Goal: Obtain resource: Download file/media

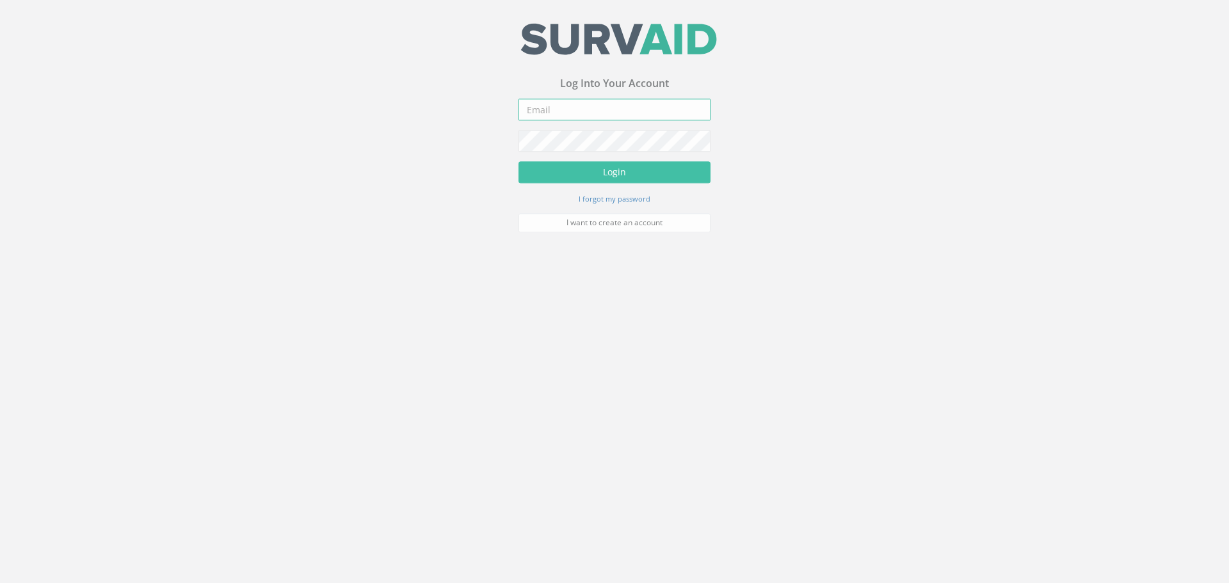
click at [597, 114] on input "email" at bounding box center [615, 112] width 192 height 22
type input "[EMAIL_ADDRESS][DOMAIN_NAME]"
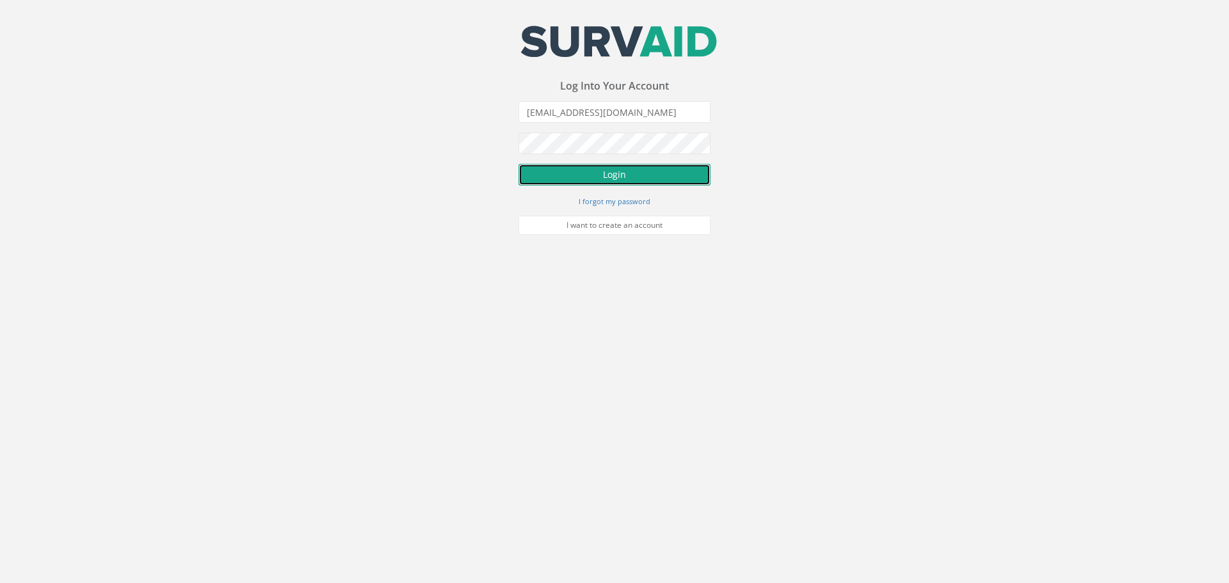
click at [610, 172] on button "Login" at bounding box center [615, 175] width 192 height 22
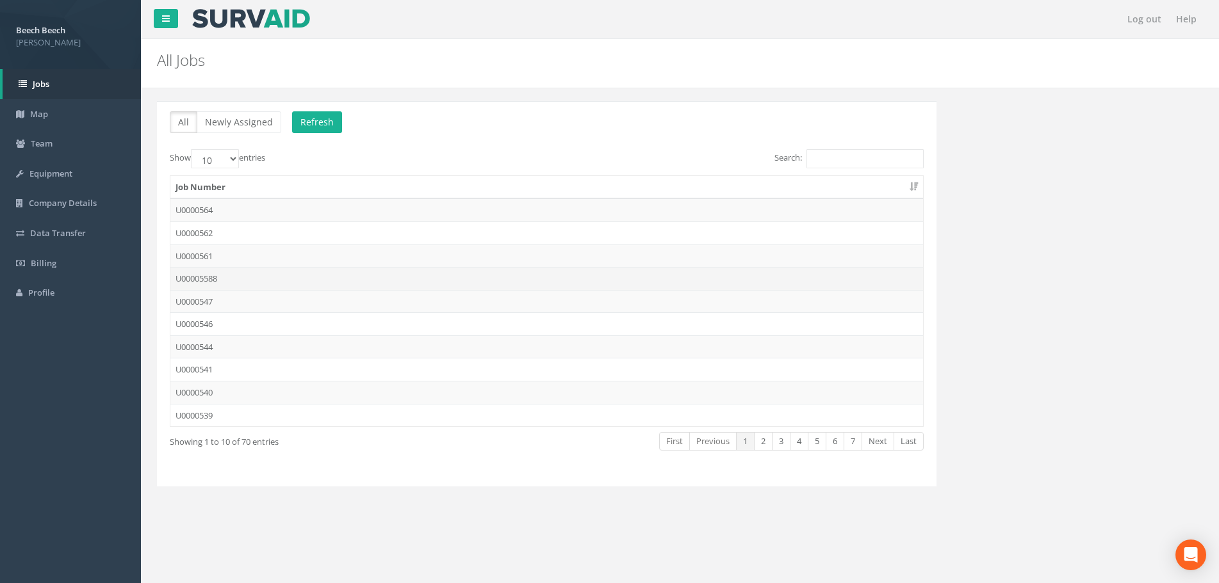
click at [209, 274] on td "U00005588" at bounding box center [546, 278] width 752 height 23
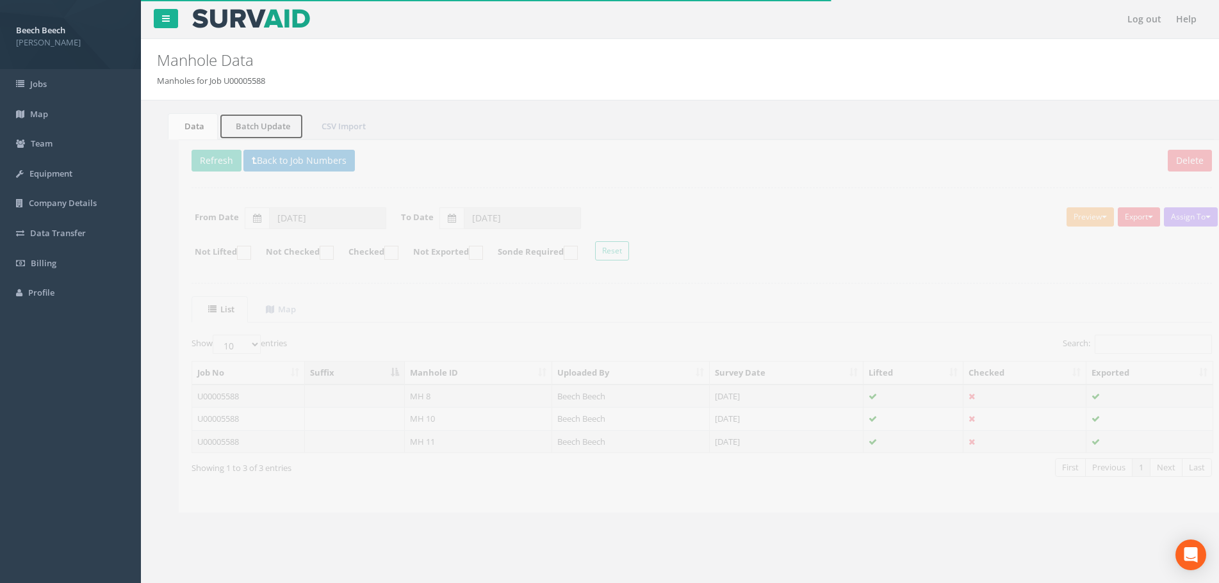
click at [250, 124] on link "Batch Update" at bounding box center [250, 126] width 85 height 26
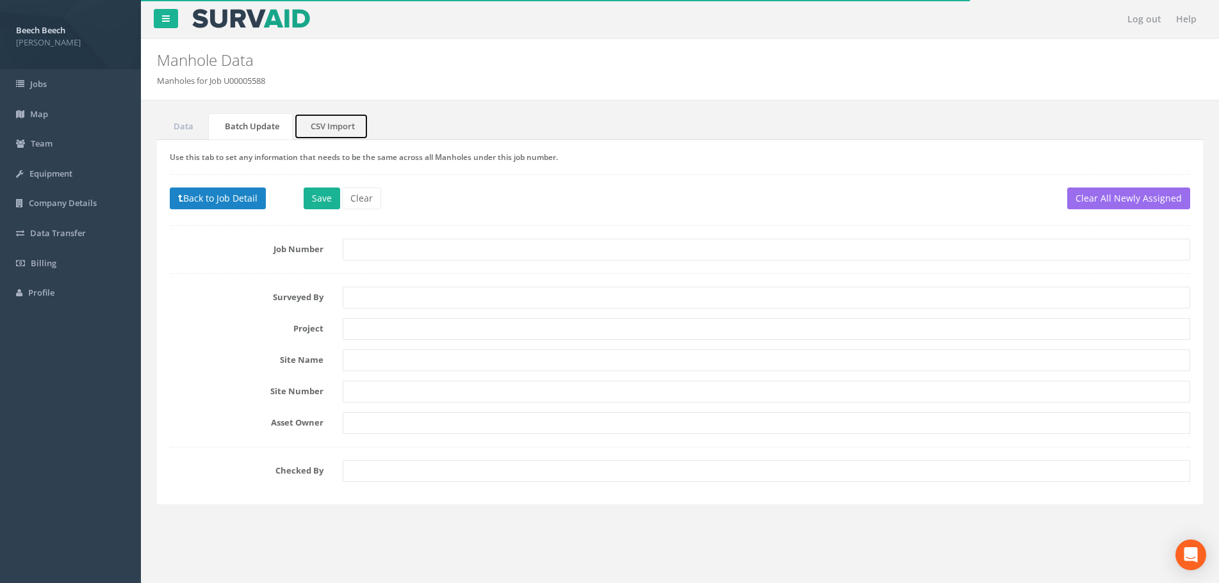
click at [322, 129] on link "CSV Import" at bounding box center [331, 126] width 74 height 26
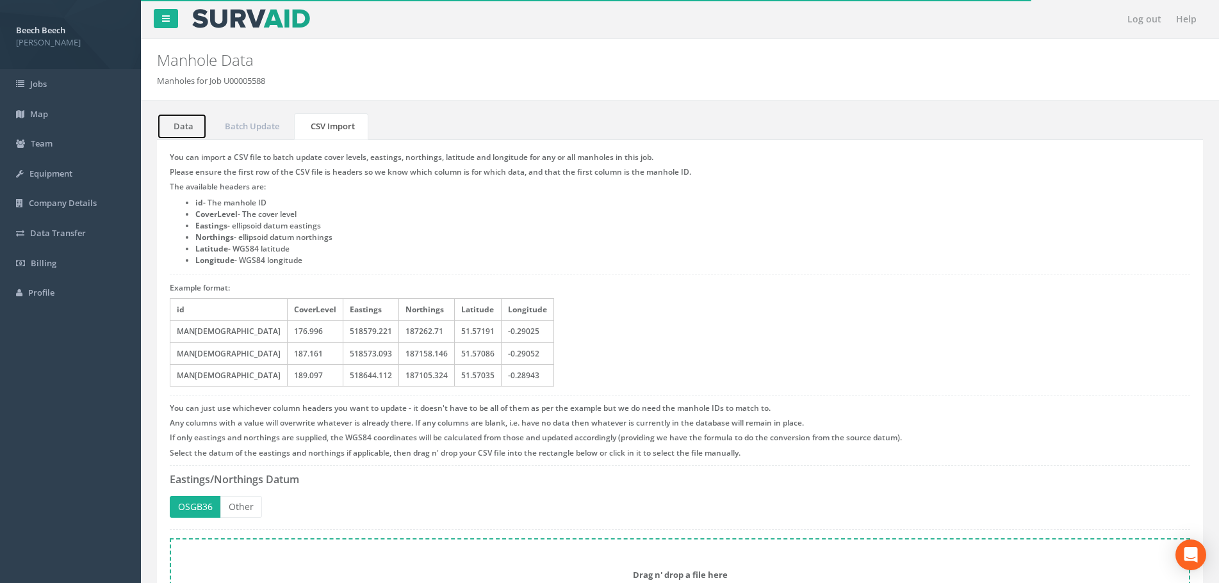
click at [186, 125] on link "Data" at bounding box center [182, 126] width 50 height 26
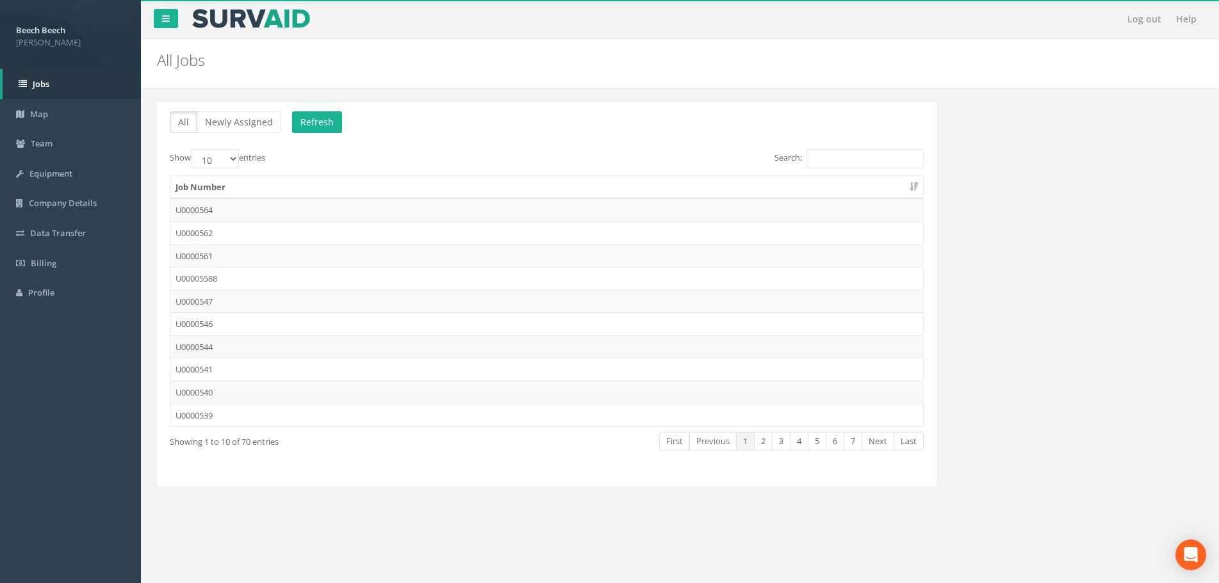
click at [209, 280] on td "U00005588" at bounding box center [546, 278] width 752 height 23
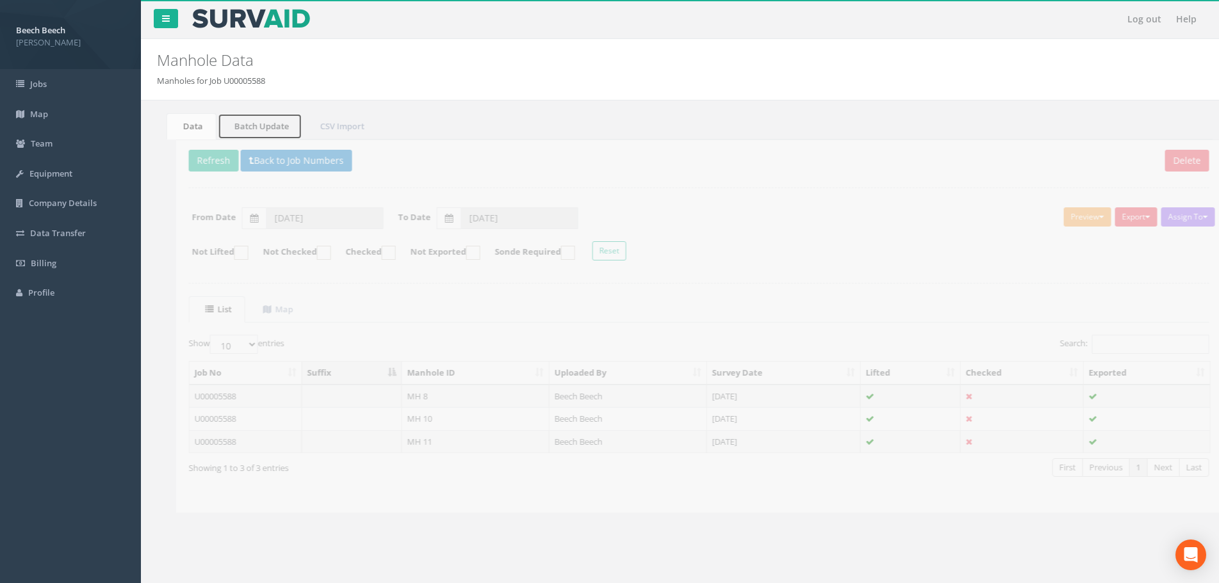
click at [242, 132] on link "Batch Update" at bounding box center [250, 126] width 85 height 26
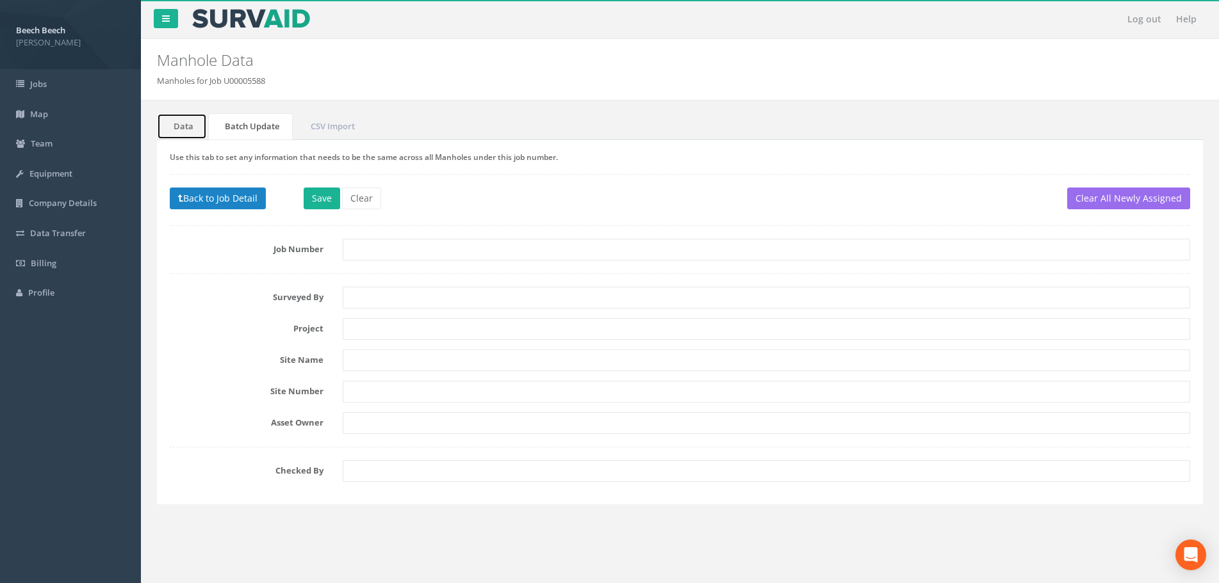
click at [188, 128] on link "Data" at bounding box center [182, 126] width 50 height 26
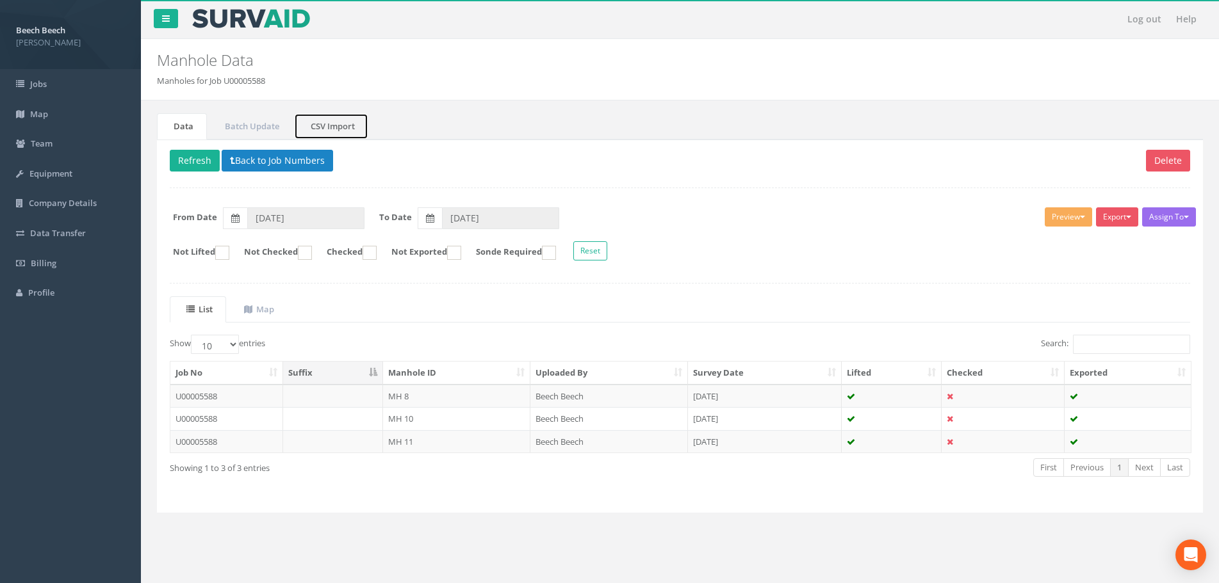
click at [330, 121] on link "CSV Import" at bounding box center [331, 126] width 74 height 26
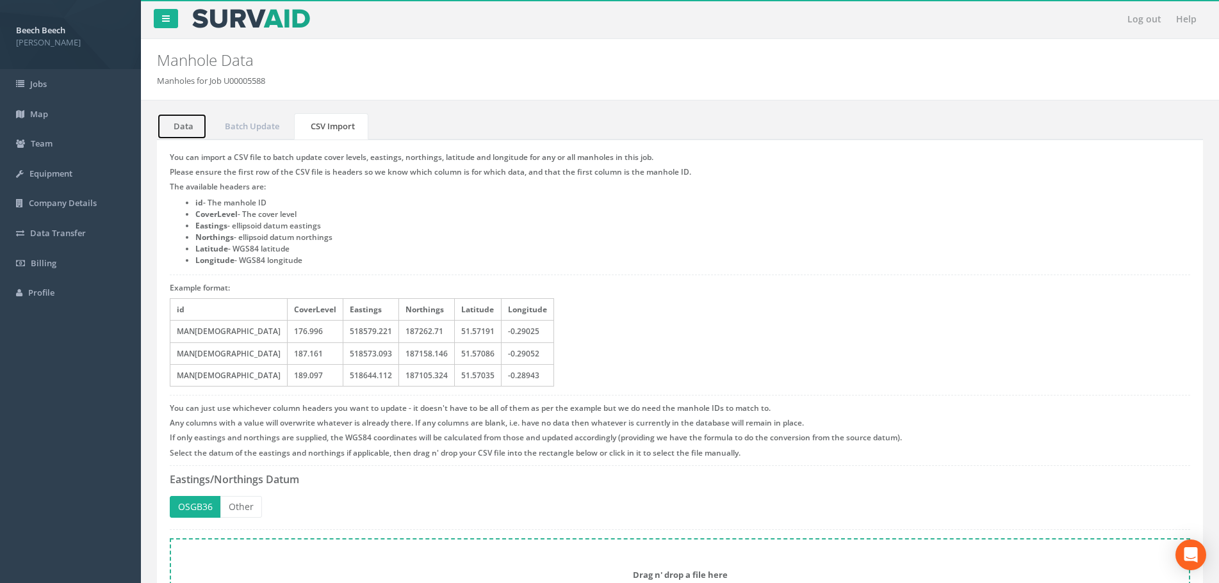
click at [182, 127] on link "Data" at bounding box center [182, 126] width 50 height 26
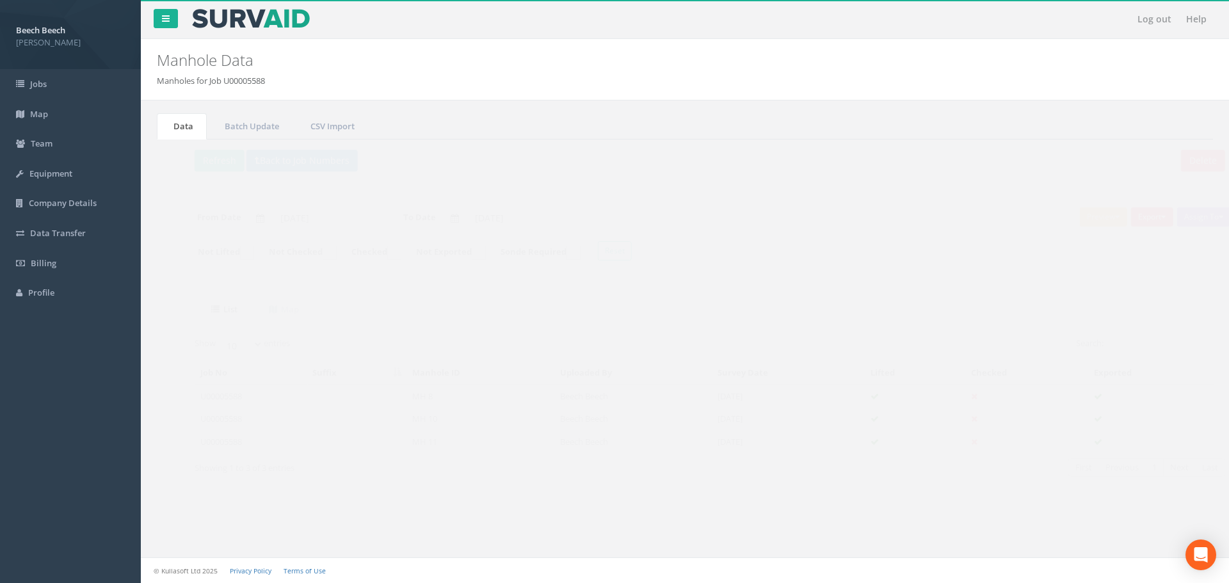
click at [1197, 218] on span "button" at bounding box center [1196, 217] width 5 height 3
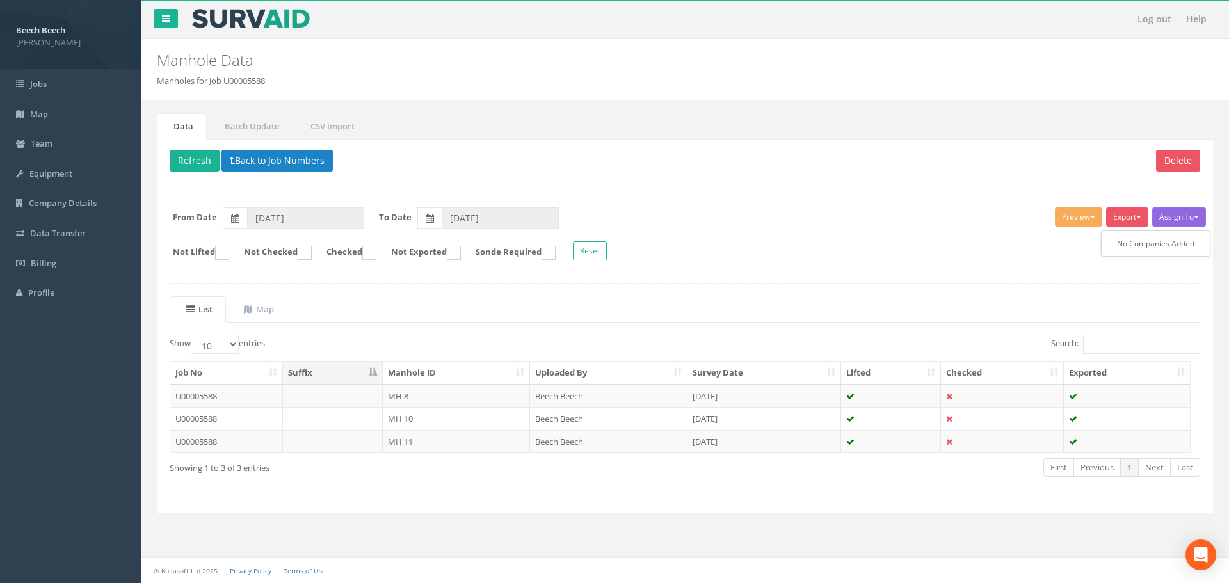
click at [950, 275] on div "Delete Refresh Back to Job Numbers Assign To No Companies Added Export LFP Manh…" at bounding box center [685, 327] width 1057 height 374
click at [1096, 221] on button "Preview" at bounding box center [1078, 216] width 47 height 19
click at [976, 225] on form "From Date [DATE] To Date [DATE]" at bounding box center [685, 218] width 1050 height 22
click at [1138, 218] on span "button" at bounding box center [1139, 217] width 5 height 3
click at [933, 230] on div "Assign To No Companies Added Export LFP Manhole Heathrow United Utilities SurvA…" at bounding box center [685, 236] width 1050 height 70
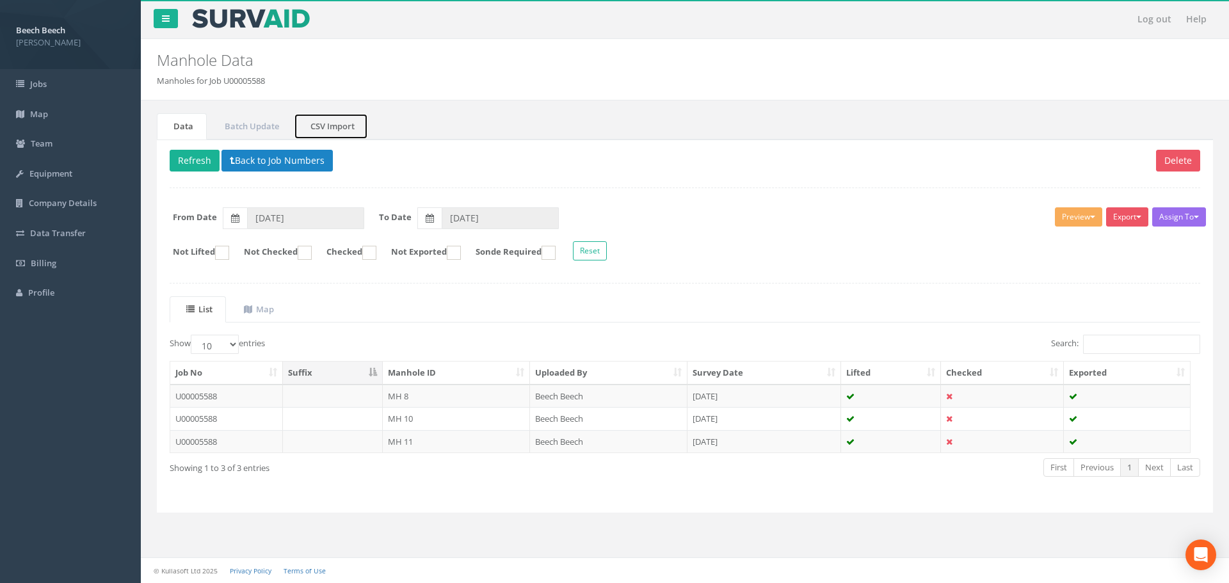
click at [327, 131] on link "CSV Import" at bounding box center [331, 126] width 74 height 26
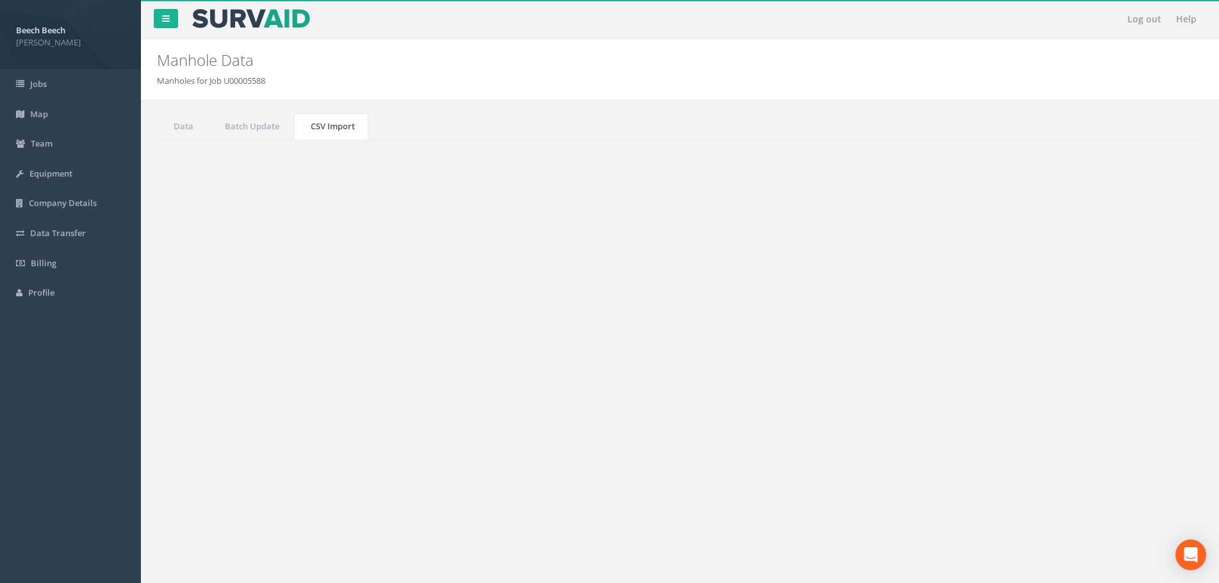
drag, startPoint x: 193, startPoint y: 155, endPoint x: 692, endPoint y: 176, distance: 499.9
click at [692, 176] on div "You can import a CSV file to batch update cover levels, eastings, northings, la…" at bounding box center [680, 394] width 1046 height 509
click at [604, 218] on li "CoverLevel - The cover level" at bounding box center [692, 215] width 994 height 12
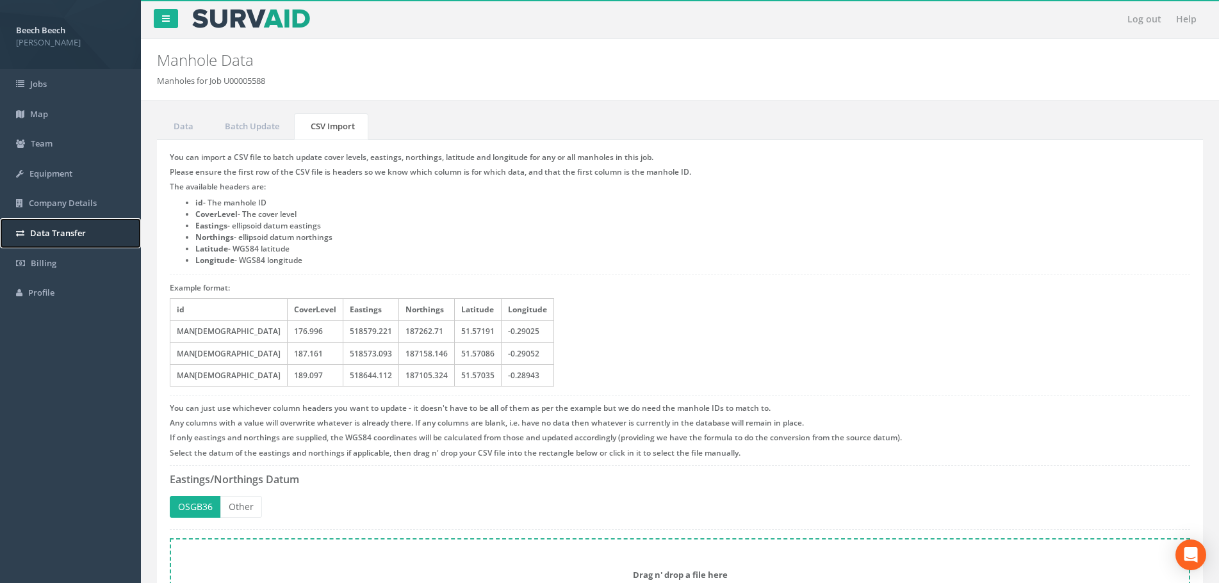
click at [46, 231] on span "Data Transfer" at bounding box center [58, 233] width 56 height 12
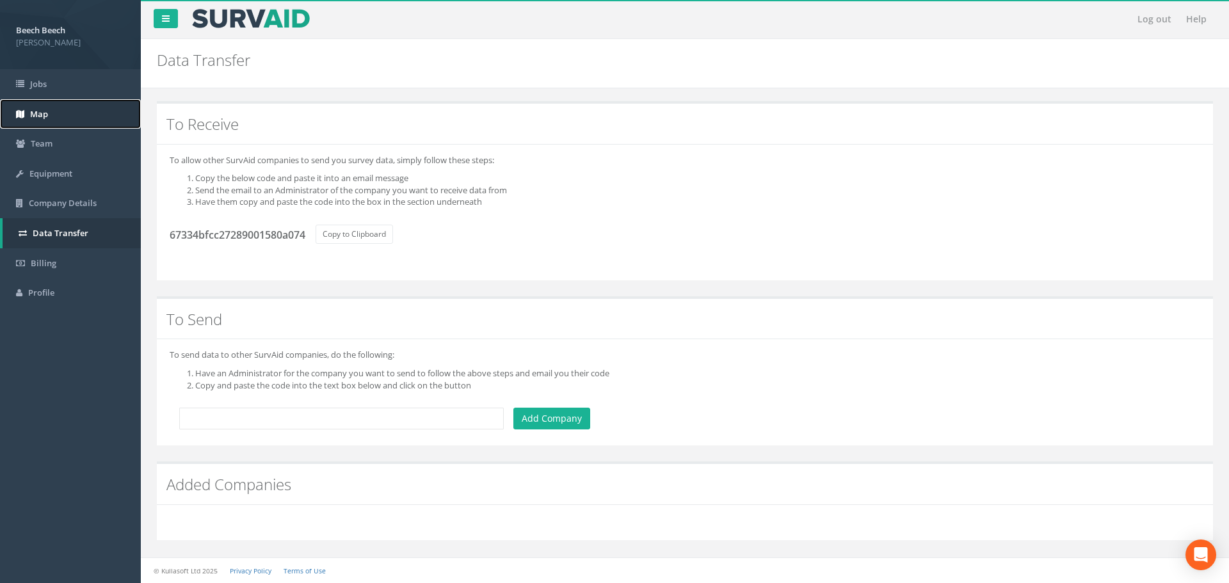
click at [38, 109] on span "Map" at bounding box center [39, 114] width 18 height 12
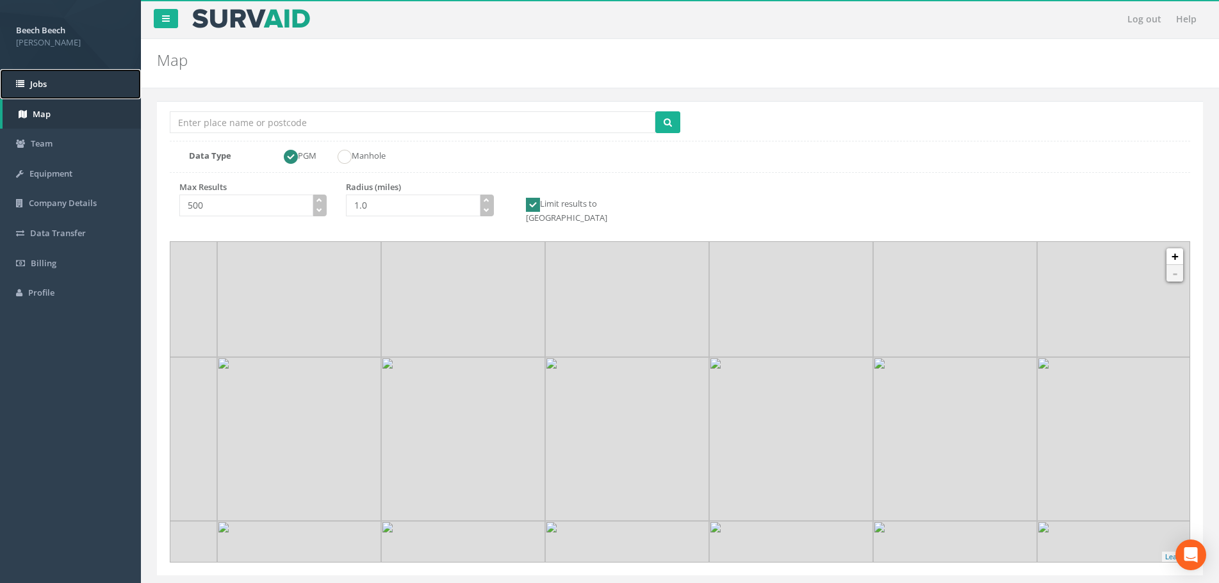
click at [33, 90] on link "Jobs" at bounding box center [70, 84] width 141 height 30
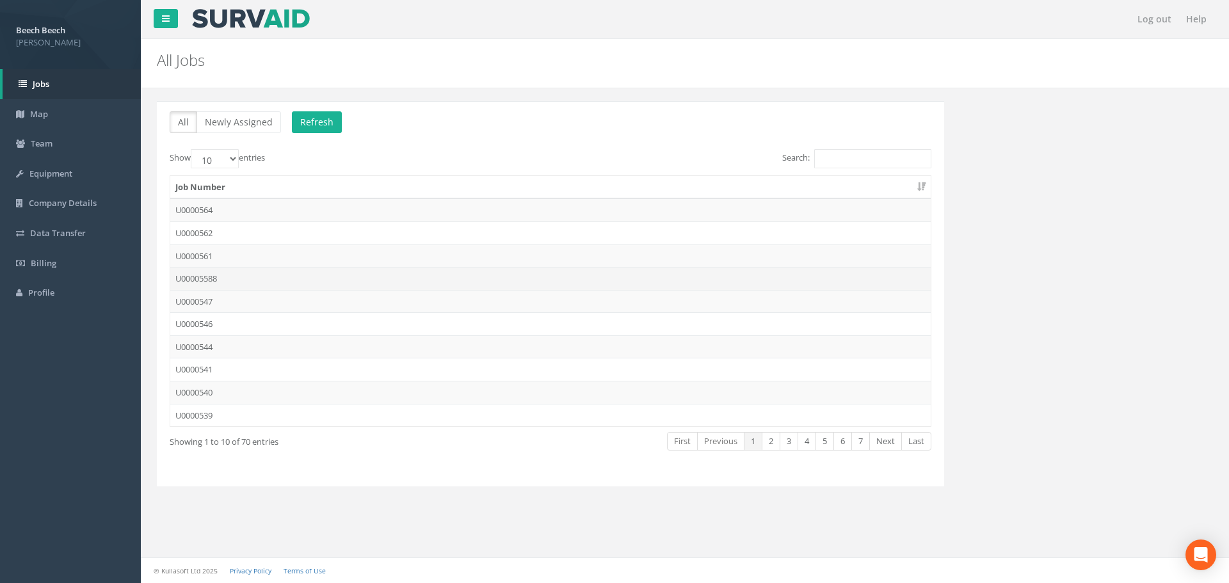
click at [197, 271] on td "U00005588" at bounding box center [550, 278] width 761 height 23
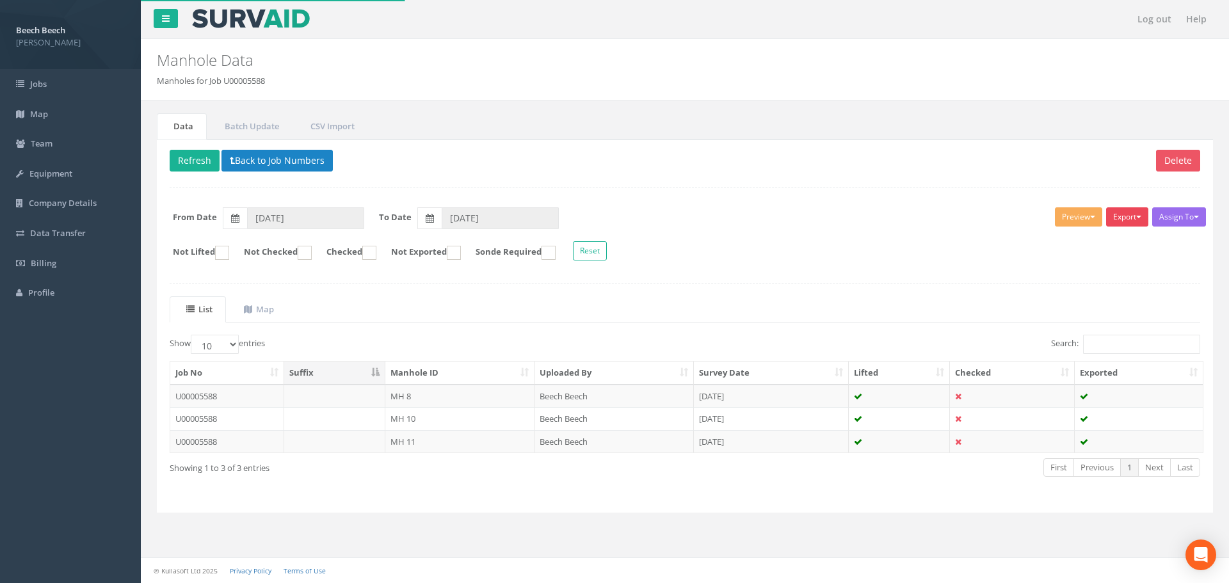
click at [1142, 218] on button "Export" at bounding box center [1128, 216] width 42 height 19
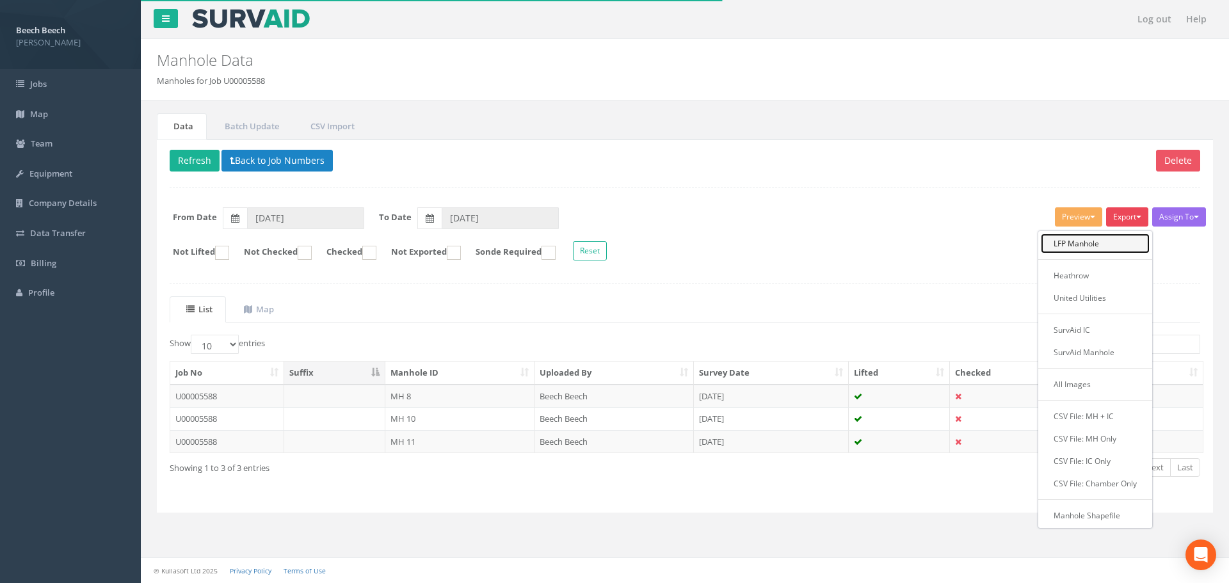
click at [1096, 240] on link "LFP Manhole" at bounding box center [1095, 244] width 109 height 20
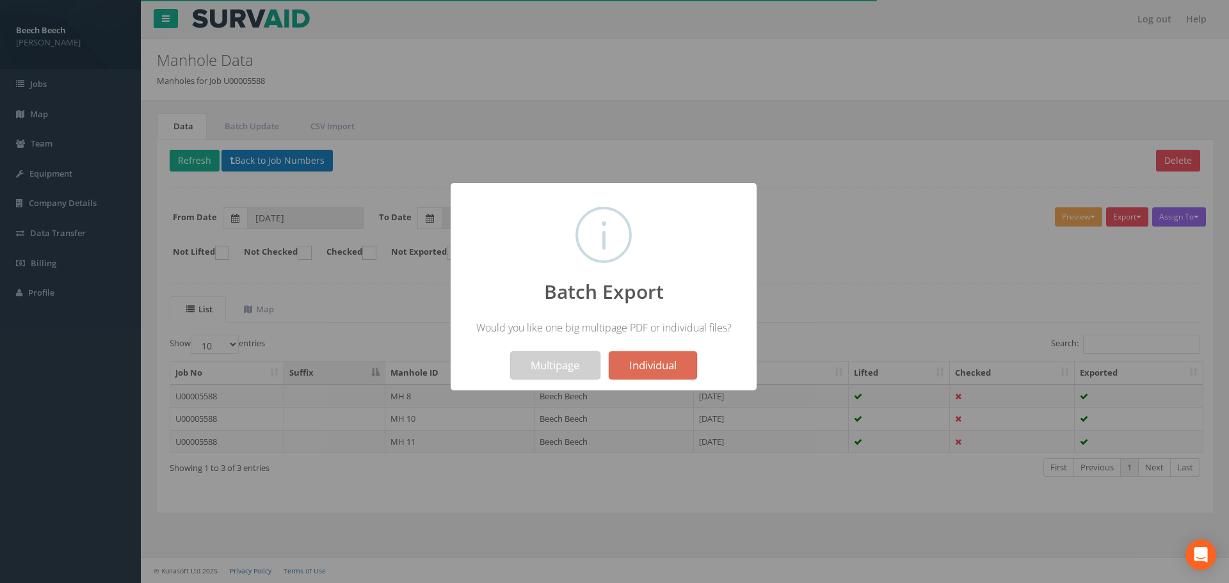
click at [572, 365] on button "Multipage" at bounding box center [555, 366] width 90 height 28
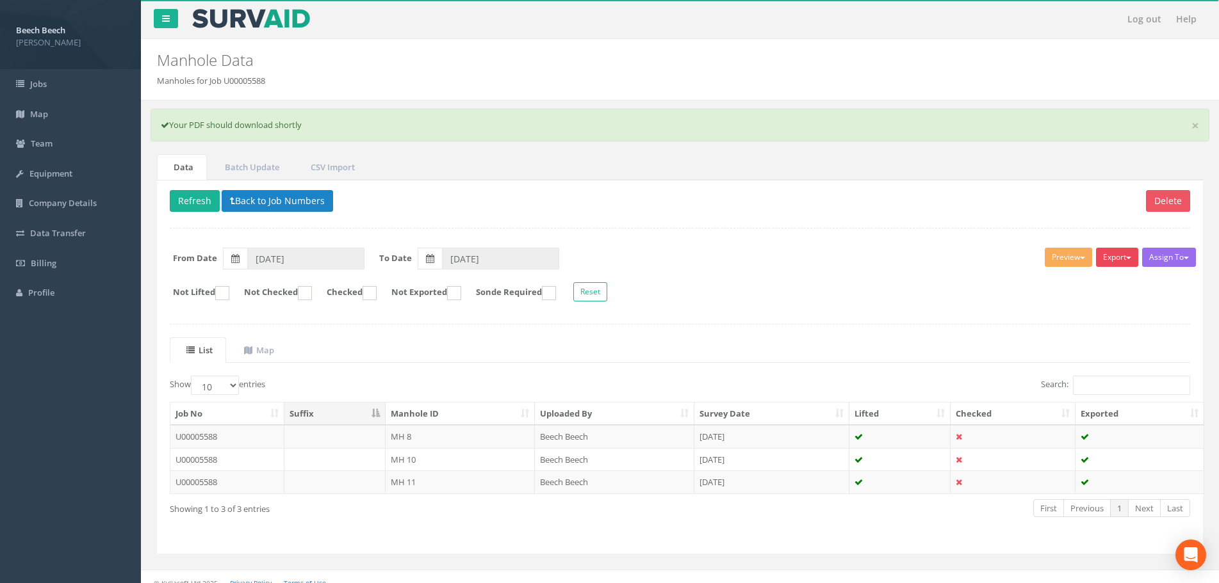
click at [1126, 257] on span "button" at bounding box center [1128, 258] width 5 height 3
click at [1096, 285] on link "LFP Manhole" at bounding box center [1084, 284] width 109 height 20
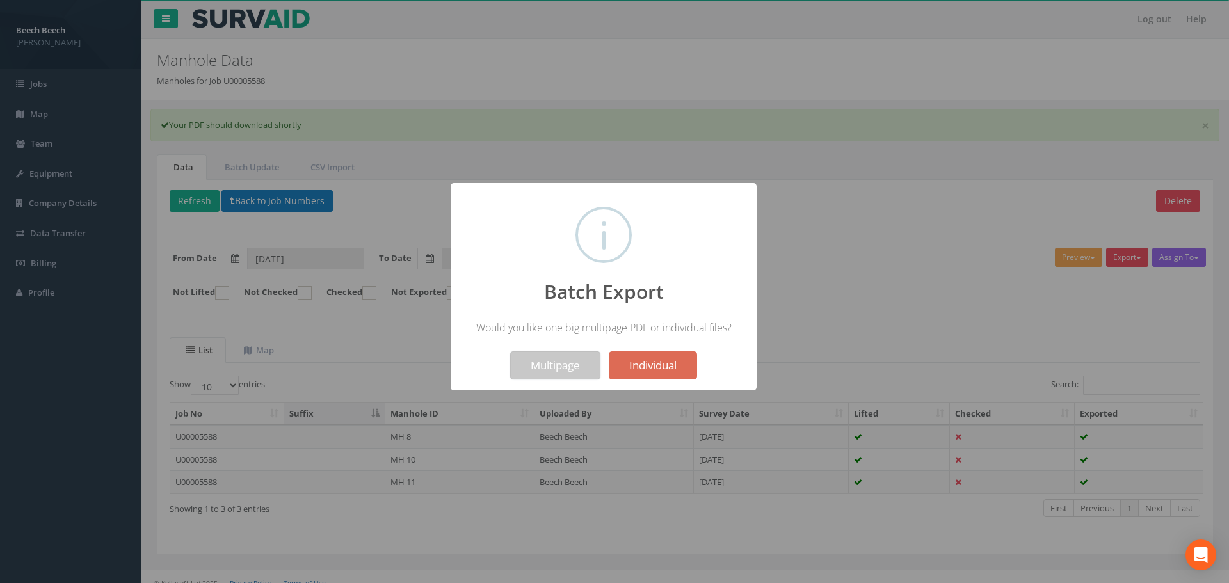
click at [512, 366] on button "Multipage" at bounding box center [555, 366] width 90 height 28
